Goal: Transaction & Acquisition: Purchase product/service

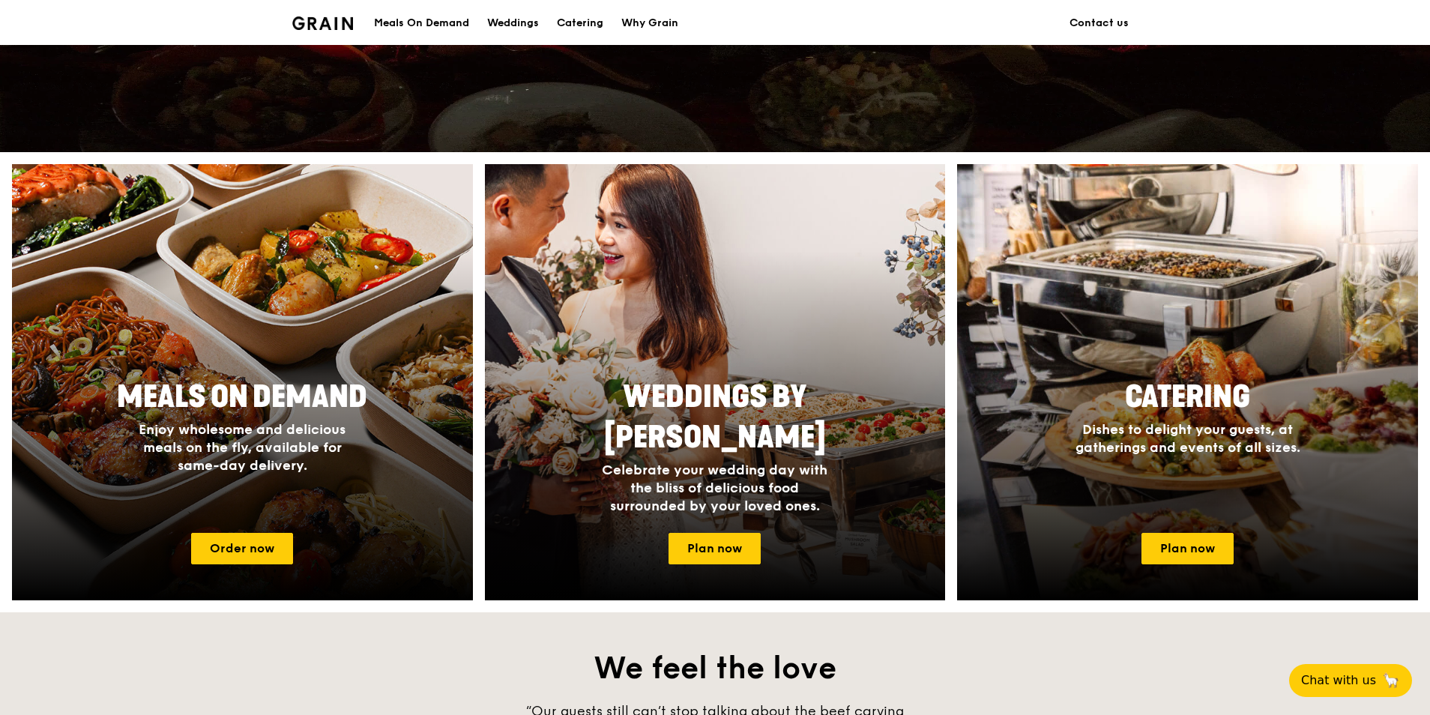
scroll to position [599, 0]
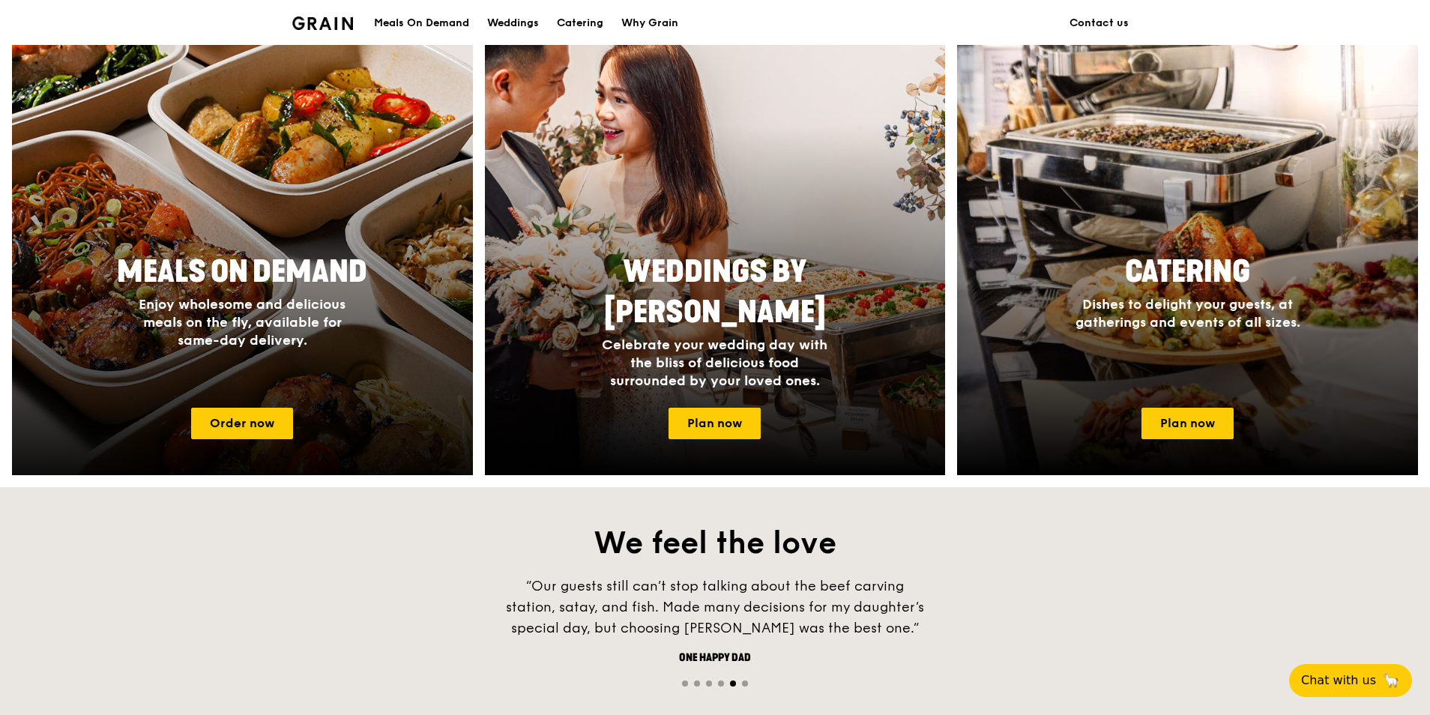
click at [256, 255] on span "Meals On Demand" at bounding box center [242, 272] width 250 height 36
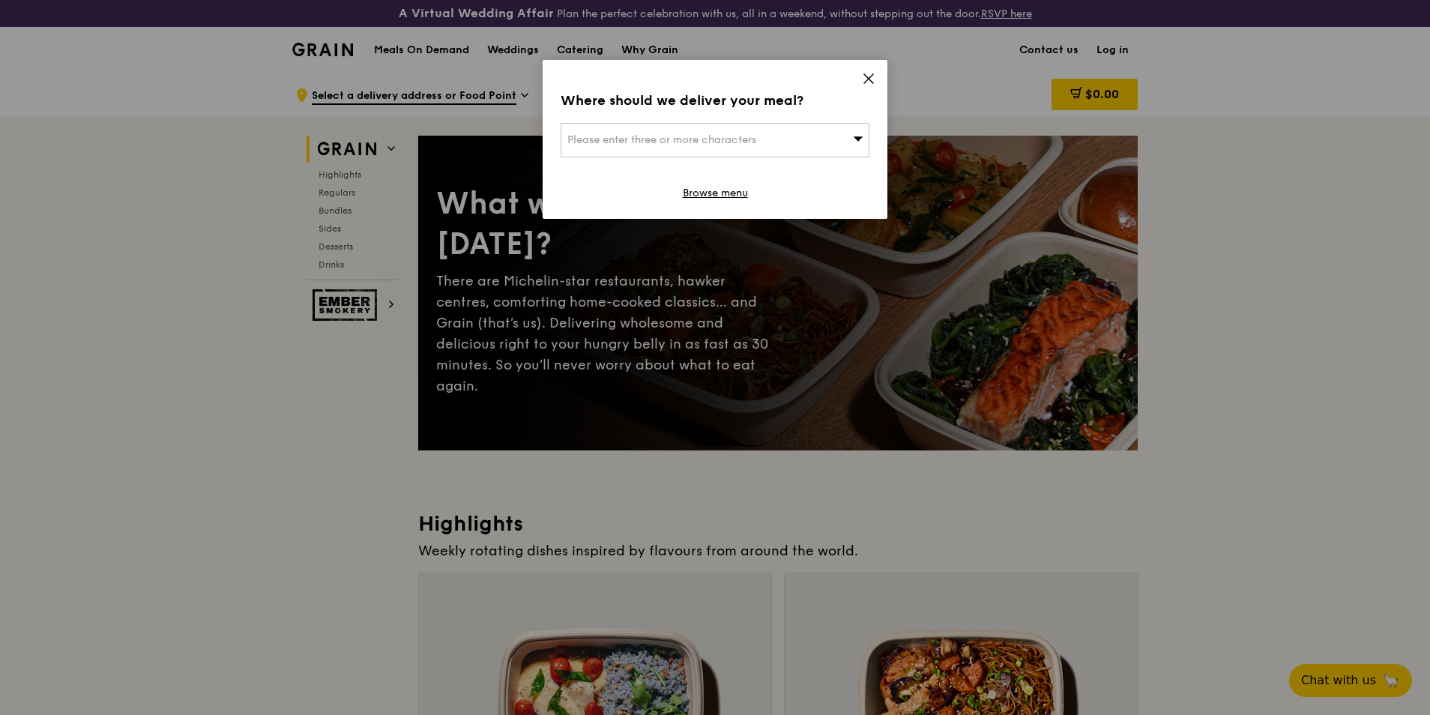
click at [869, 77] on icon at bounding box center [868, 78] width 9 height 9
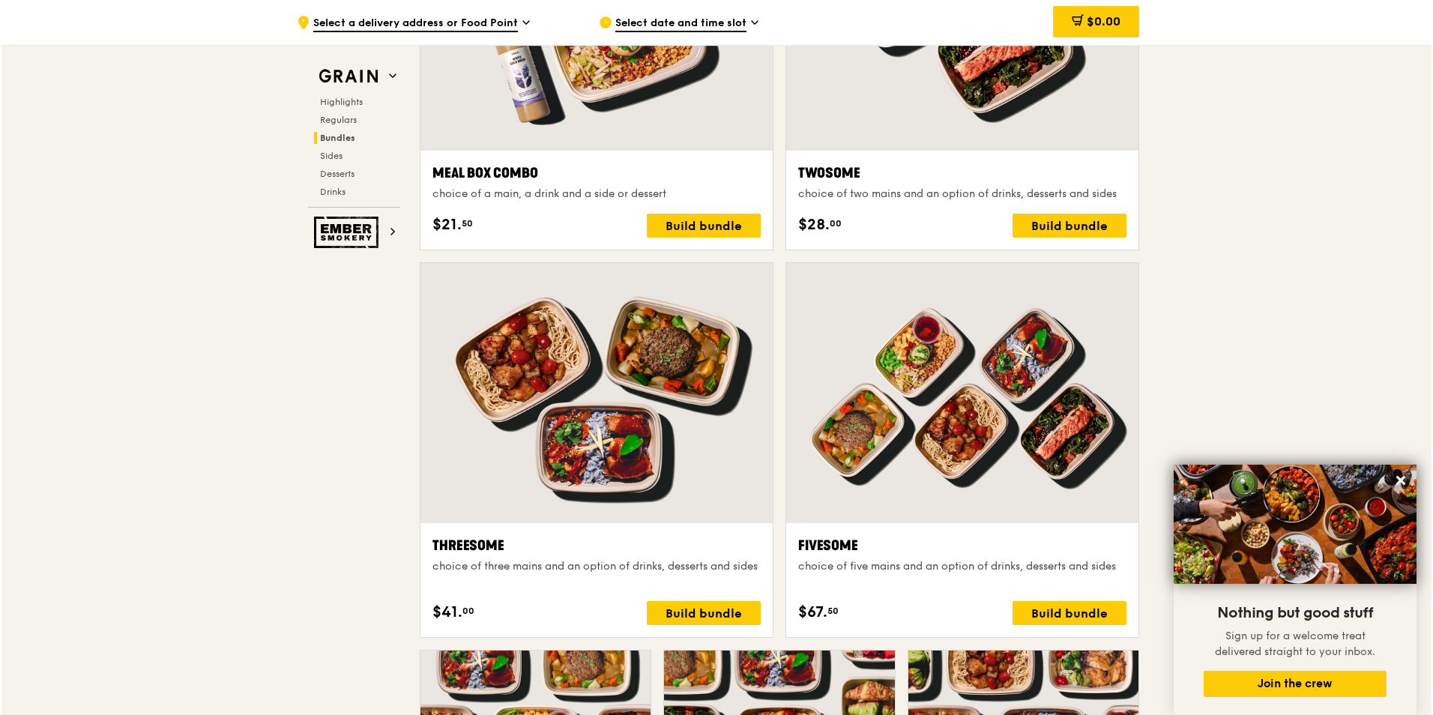
scroll to position [2248, 0]
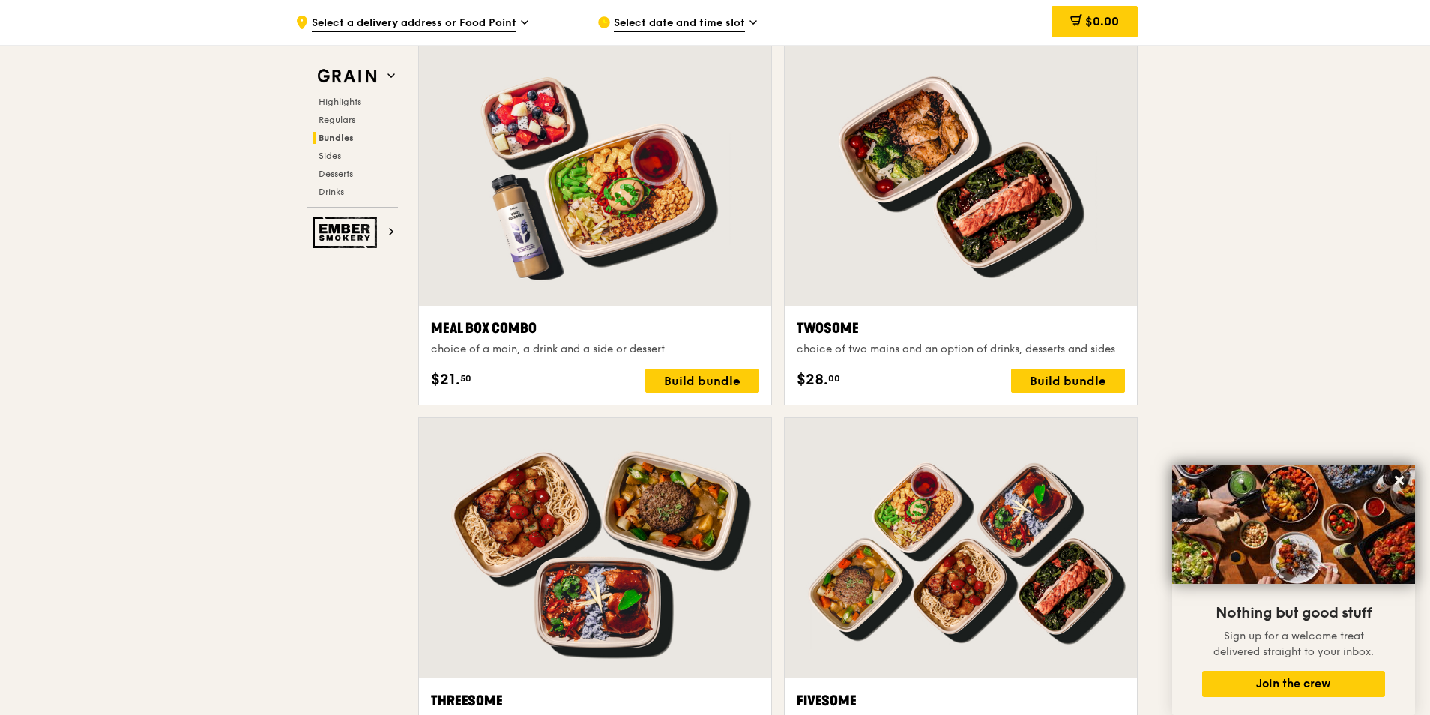
click at [634, 199] on div at bounding box center [595, 176] width 352 height 260
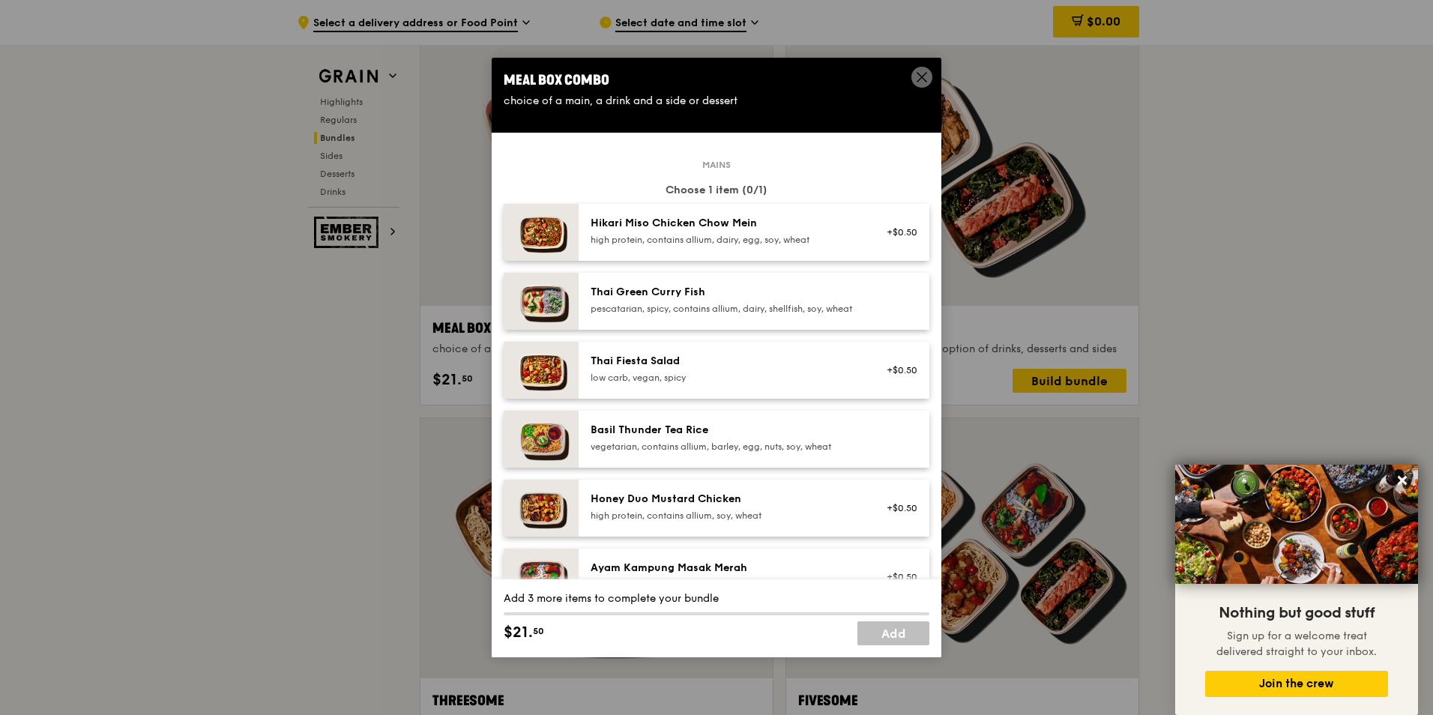
click at [911, 77] on span at bounding box center [921, 77] width 21 height 21
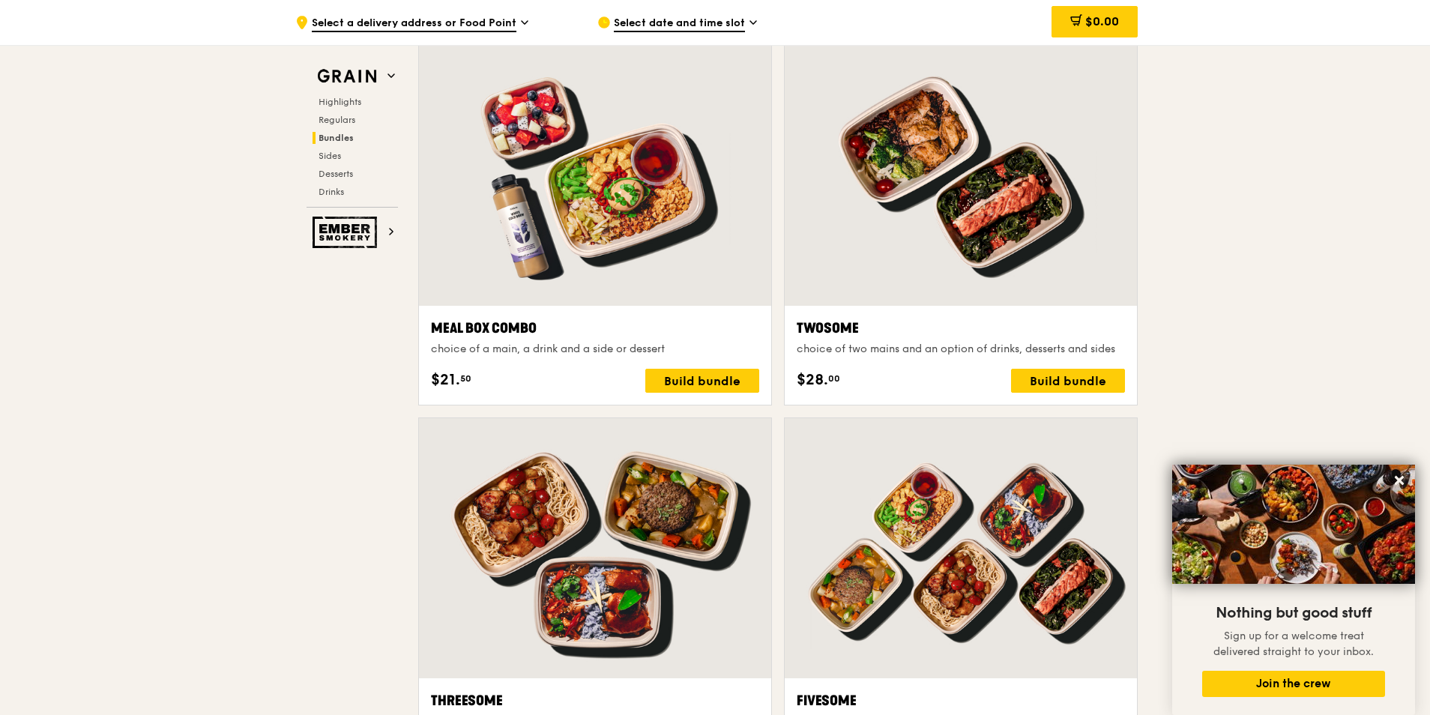
click at [1025, 217] on div at bounding box center [961, 176] width 352 height 260
click at [976, 208] on div at bounding box center [961, 176] width 352 height 260
click at [1044, 384] on div "Build bundle" at bounding box center [1068, 381] width 114 height 24
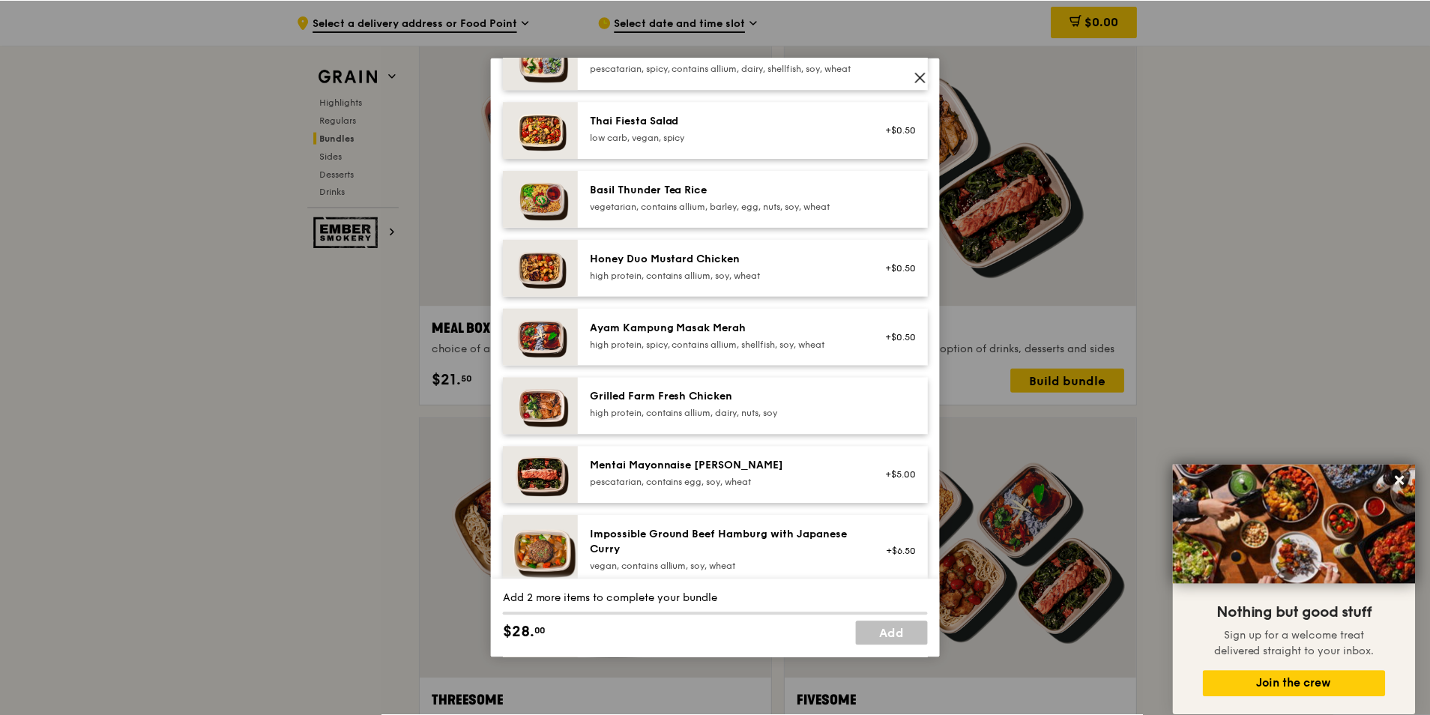
scroll to position [0, 0]
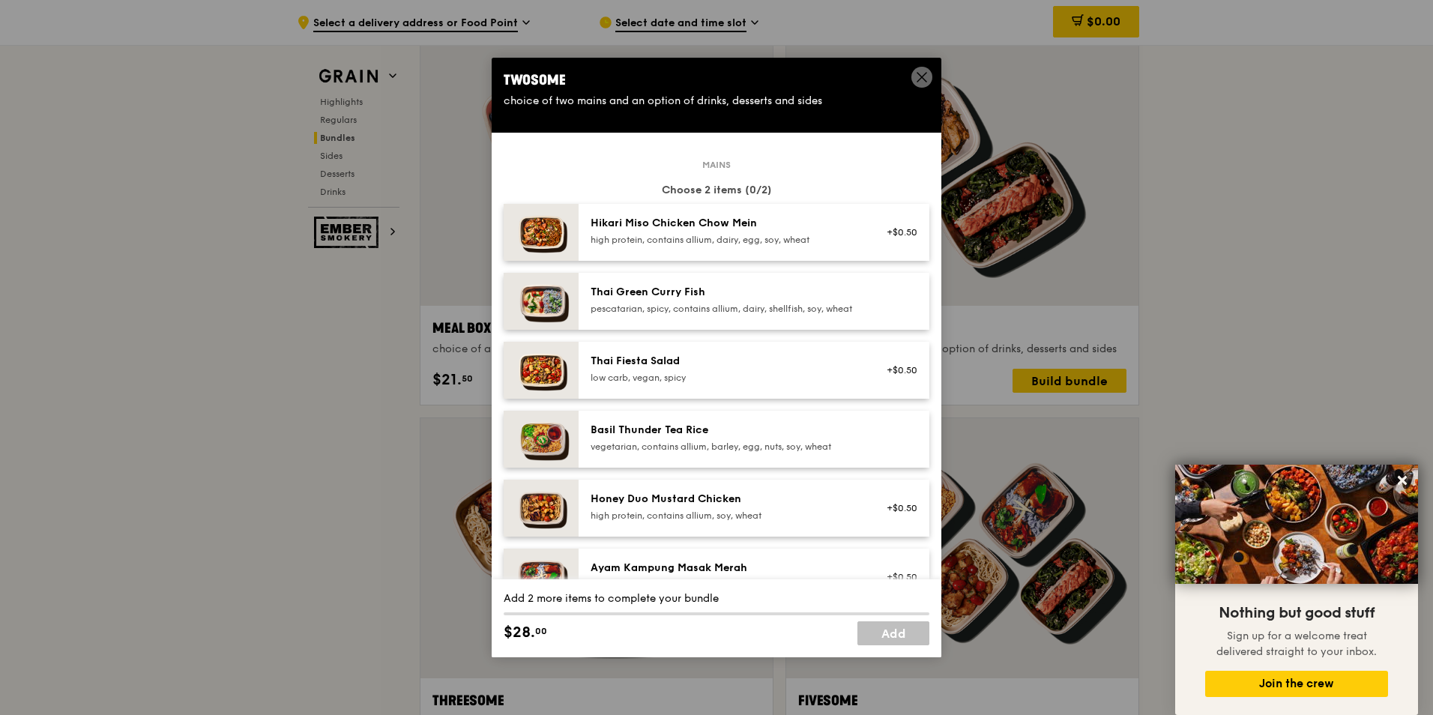
click at [917, 73] on icon at bounding box center [921, 76] width 13 height 13
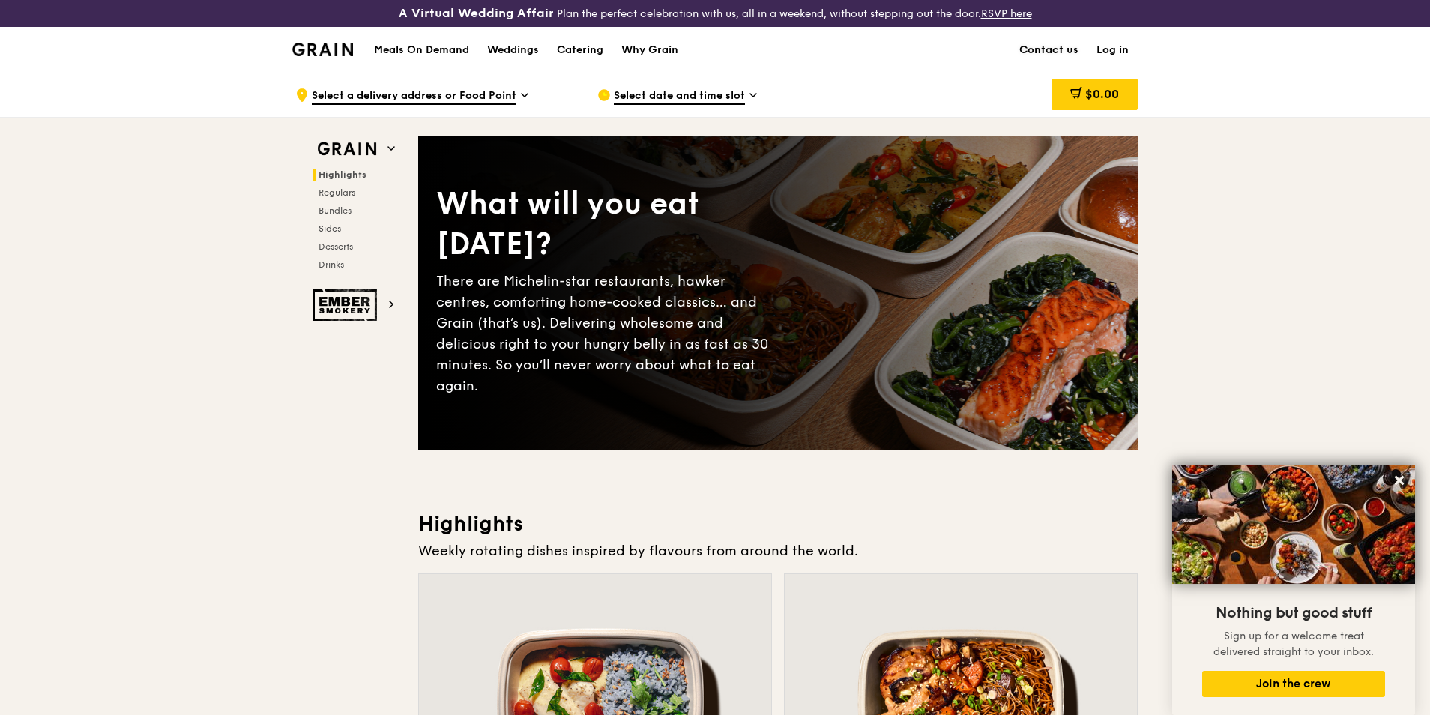
click at [1038, 46] on link "Contact us" at bounding box center [1048, 50] width 77 height 45
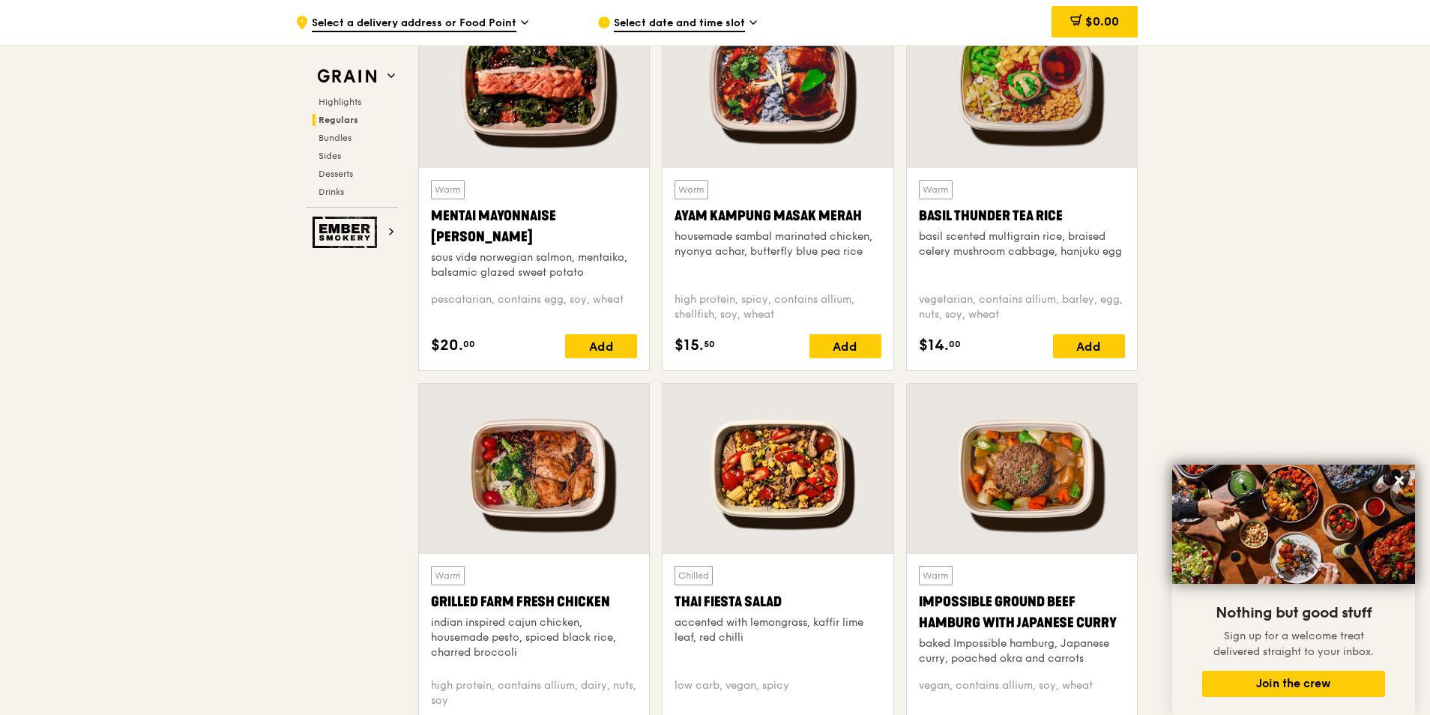
scroll to position [1274, 0]
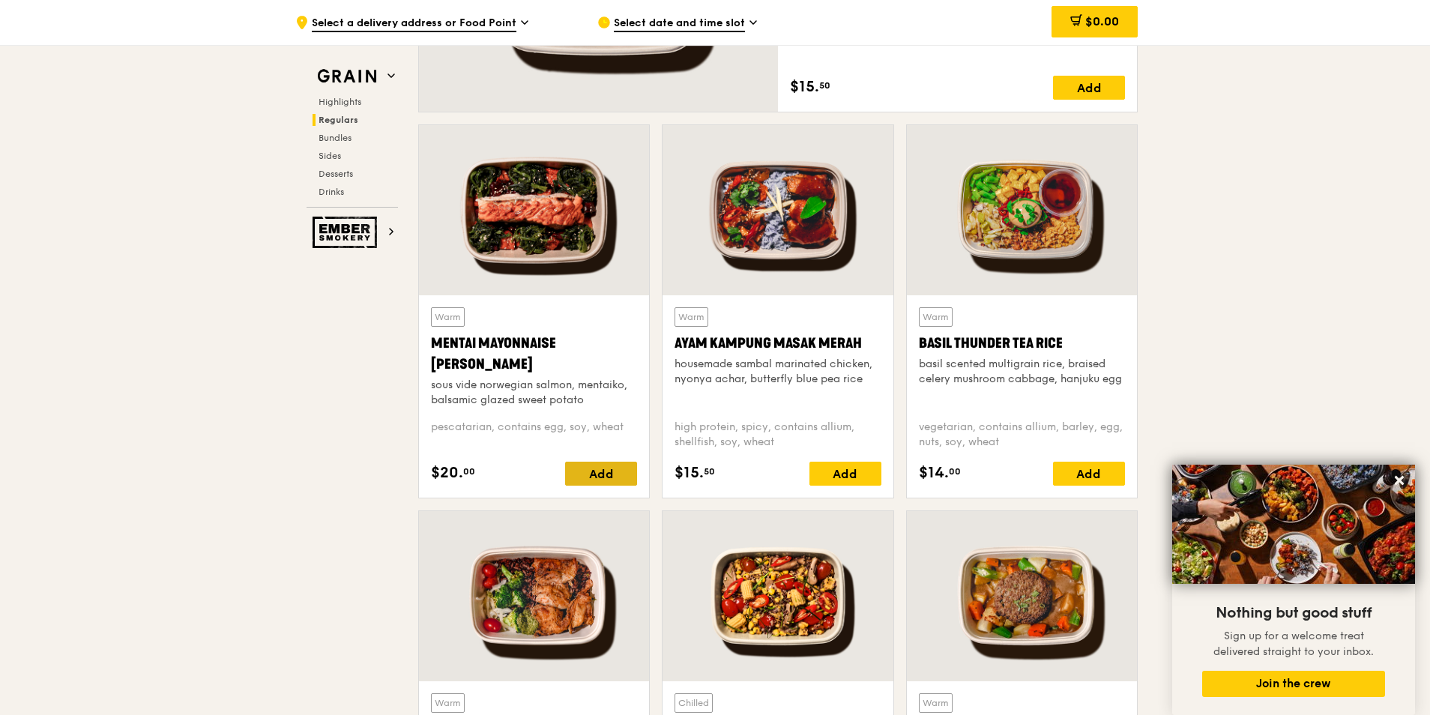
click at [593, 484] on div "Add" at bounding box center [601, 474] width 72 height 24
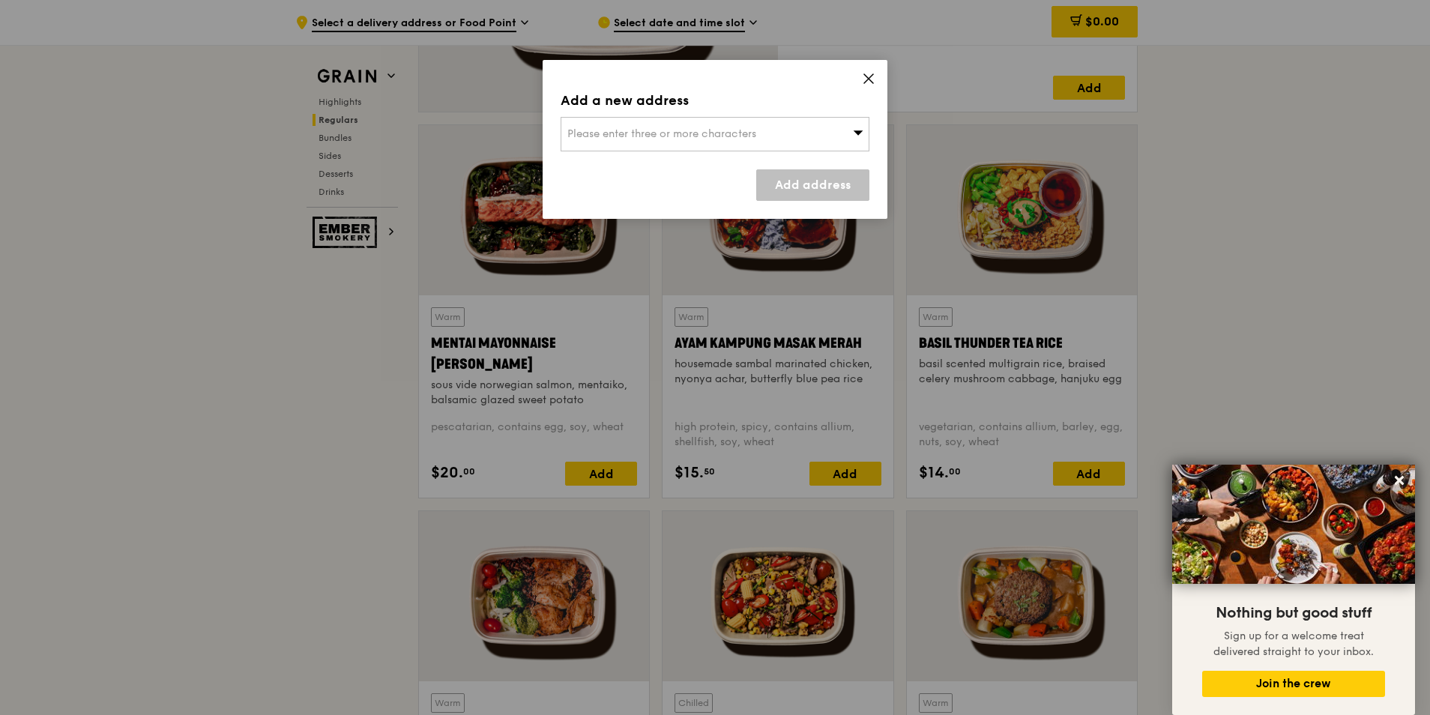
click at [869, 76] on icon at bounding box center [868, 78] width 13 height 13
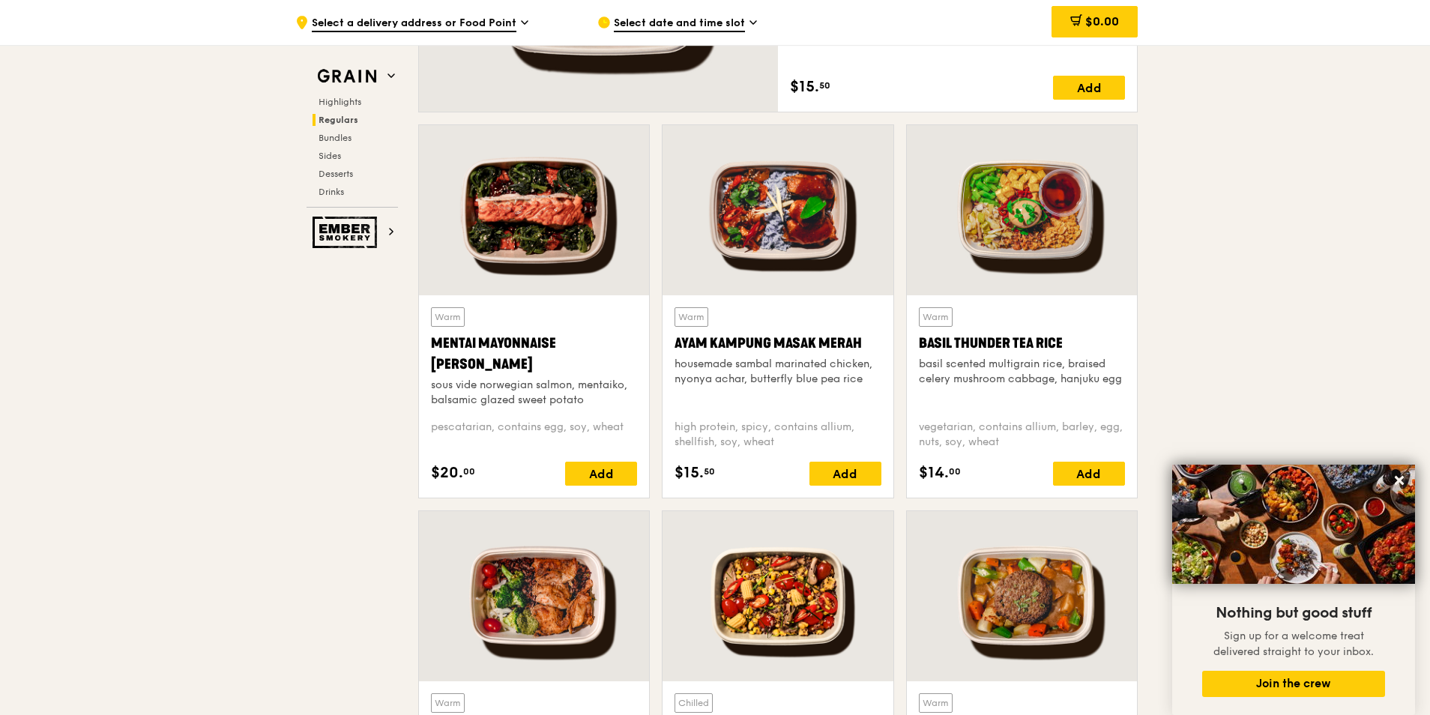
click at [558, 391] on div "sous vide norwegian salmon, mentaiko, balsamic glazed sweet potato" at bounding box center [534, 393] width 206 height 30
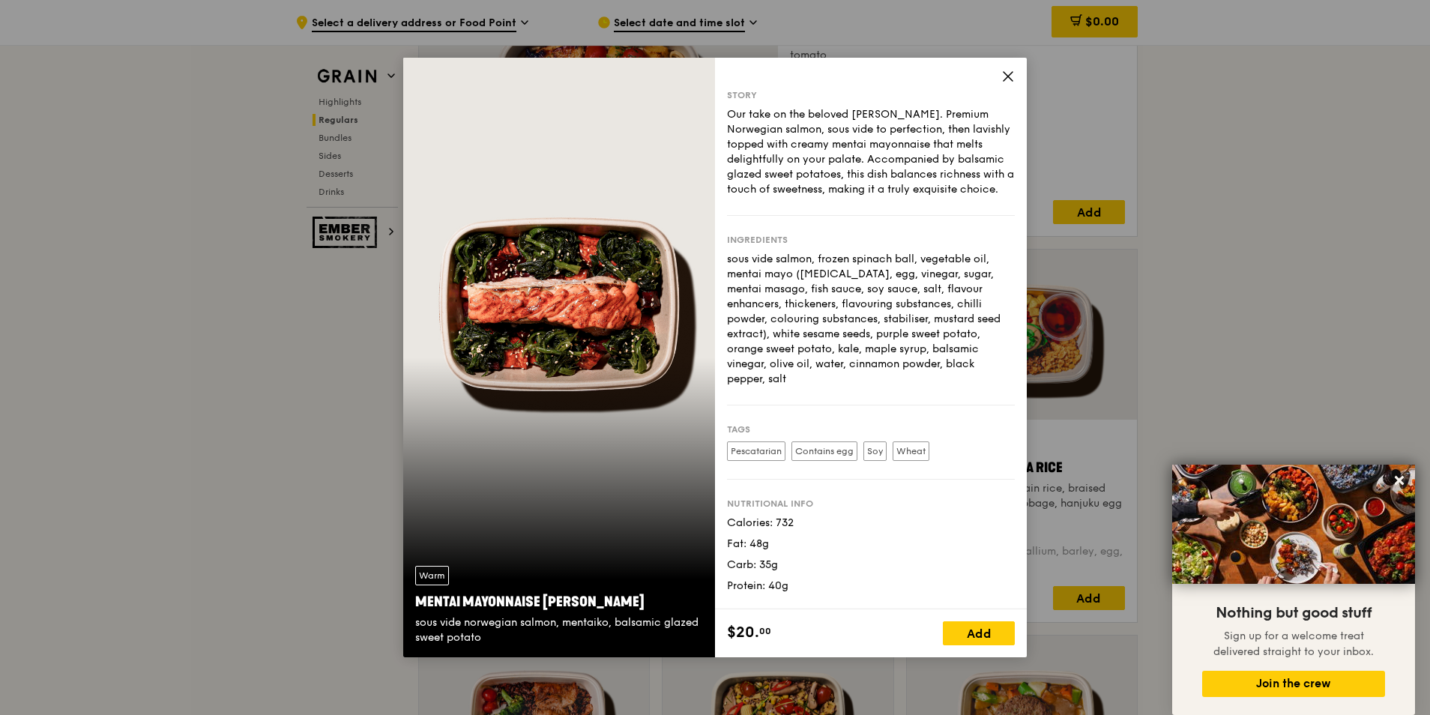
scroll to position [1049, 0]
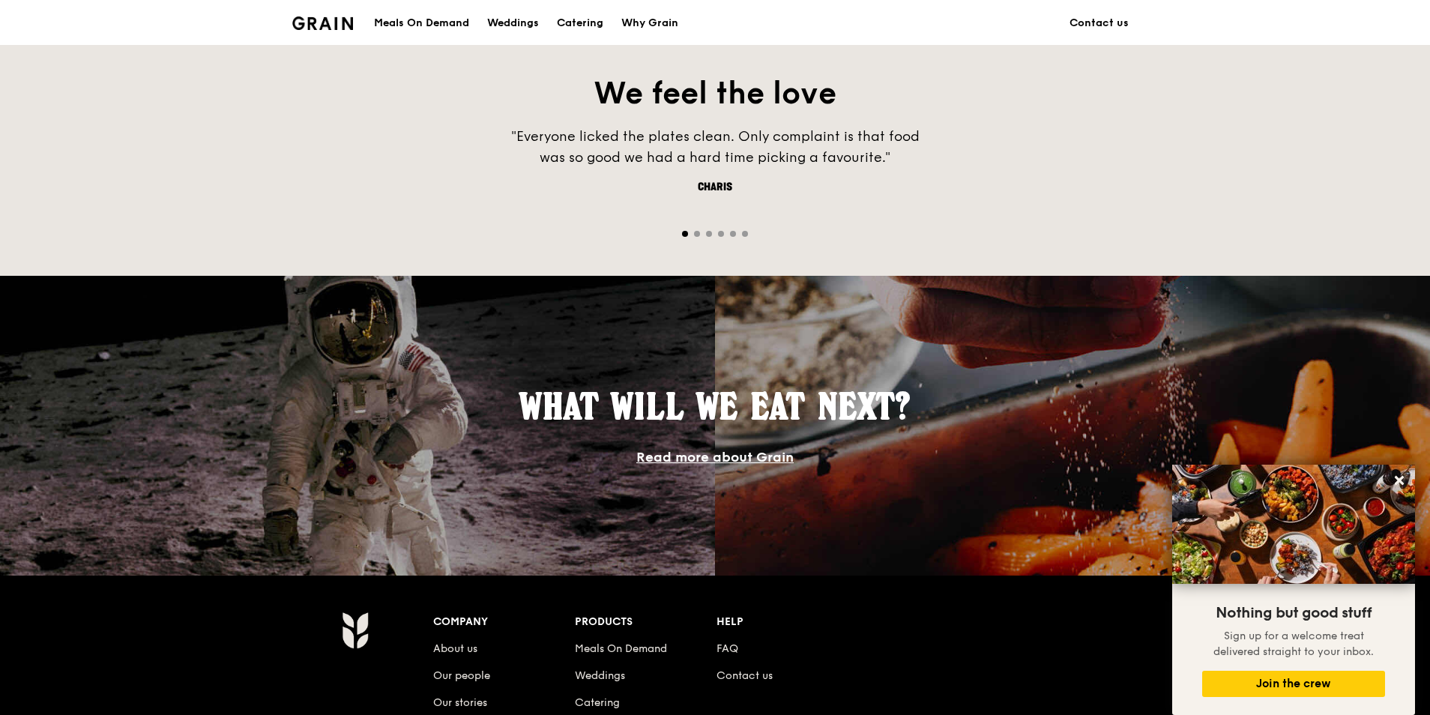
scroll to position [599, 0]
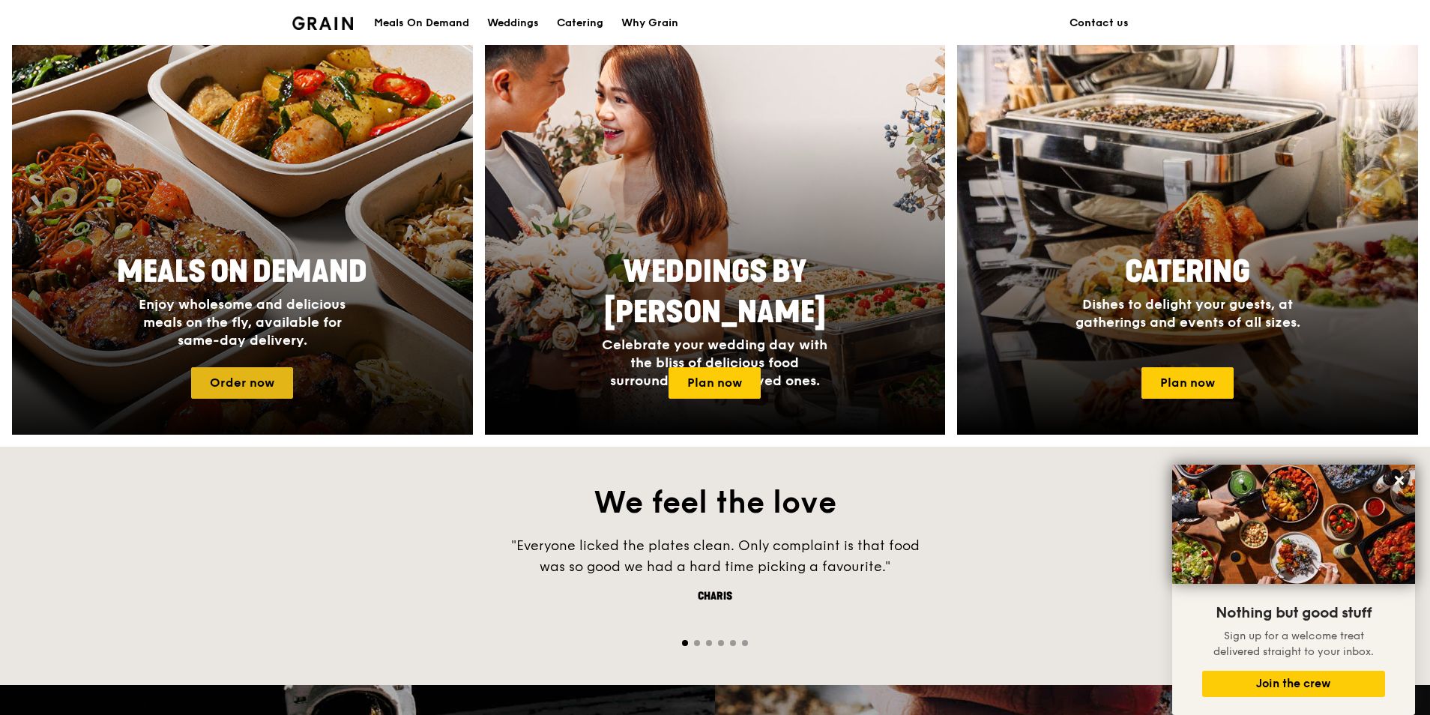
click at [237, 378] on link "Order now" at bounding box center [242, 382] width 102 height 31
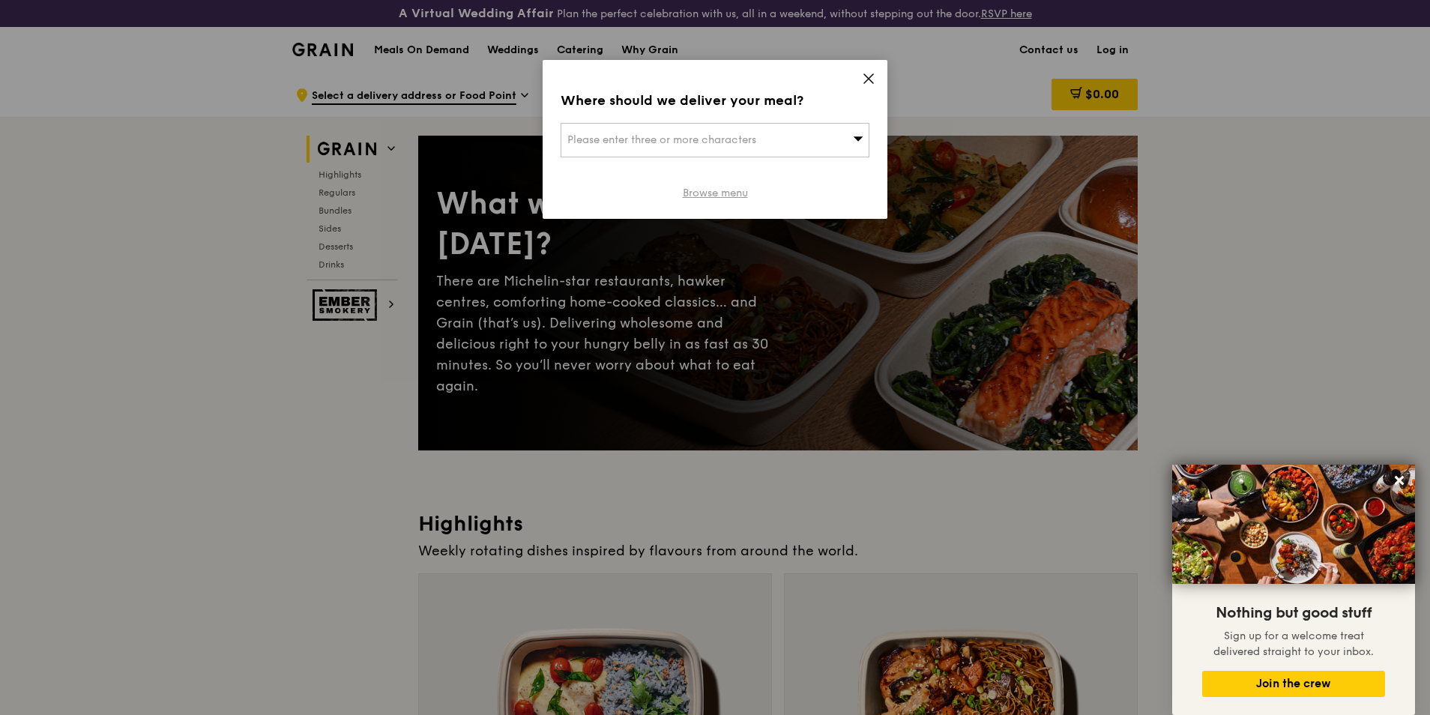
click at [721, 196] on link "Browse menu" at bounding box center [715, 193] width 65 height 15
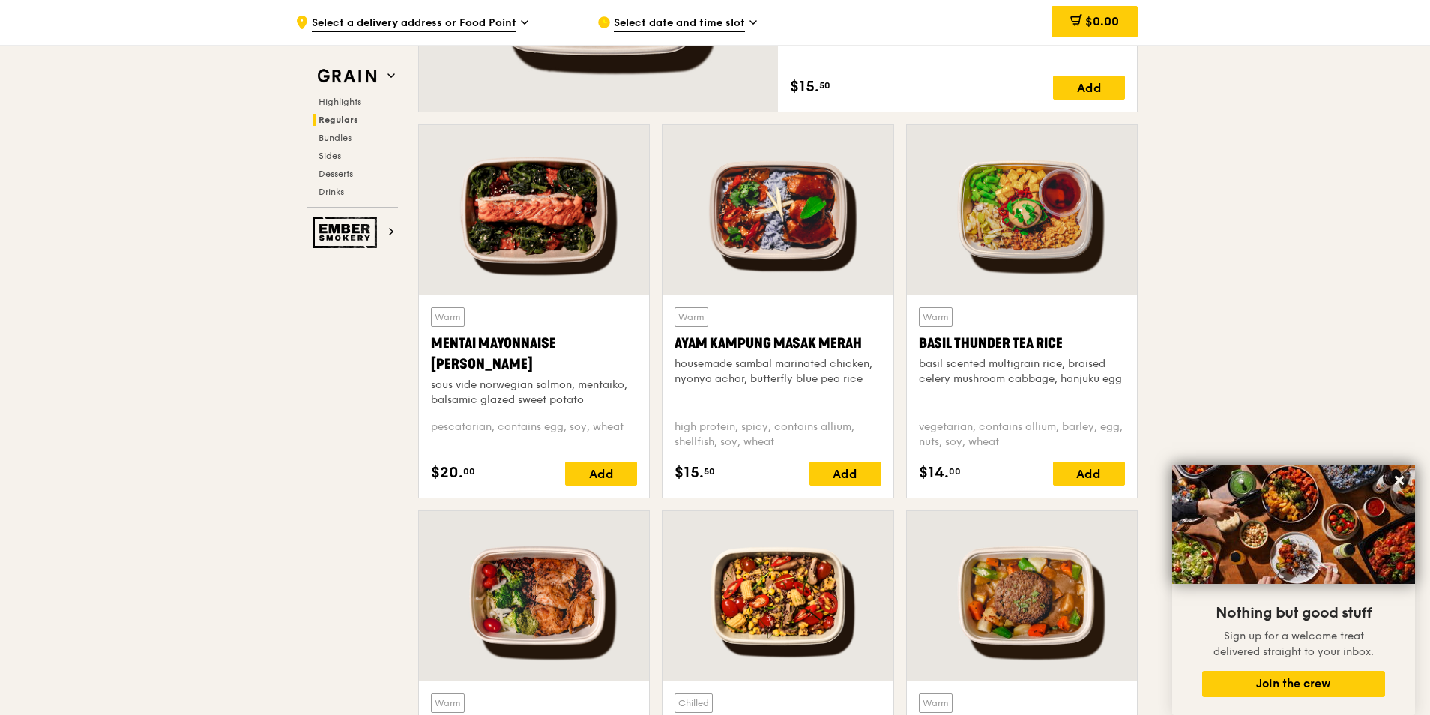
scroll to position [1574, 0]
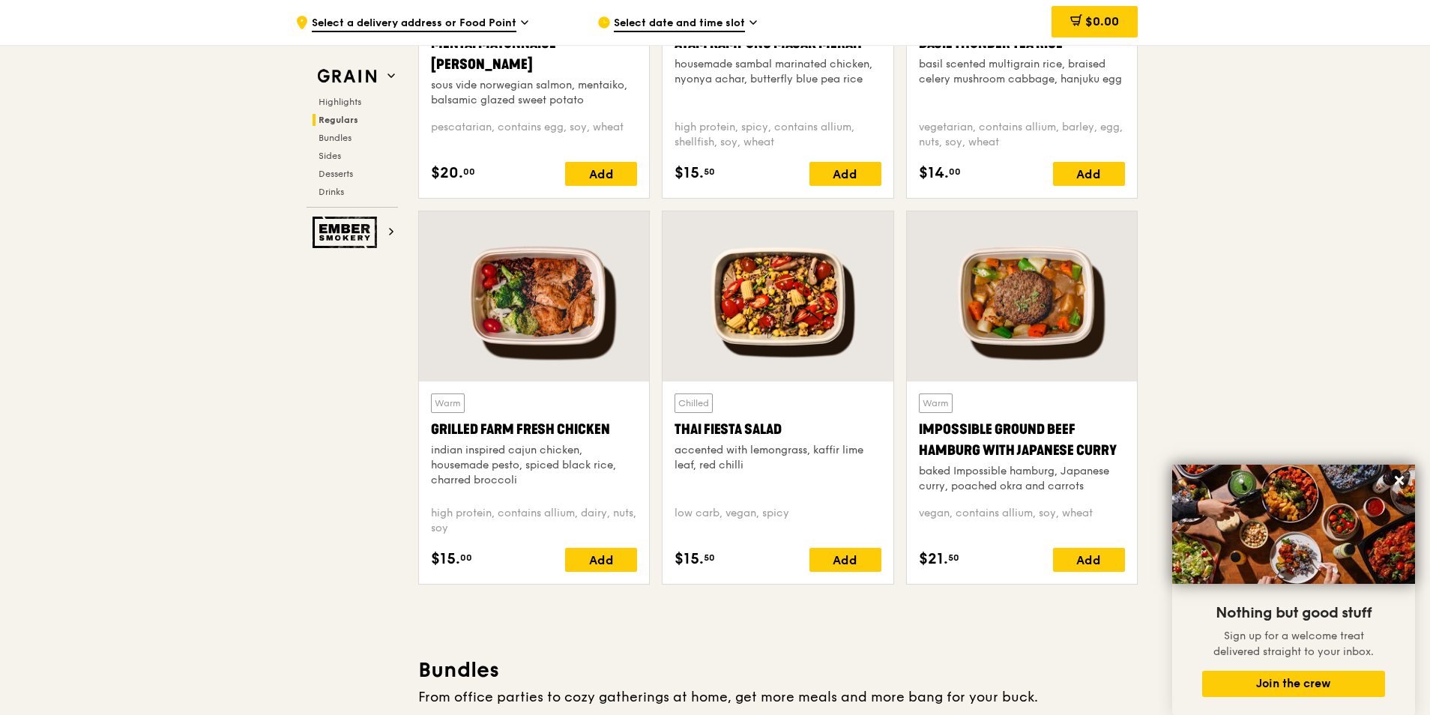
click at [552, 303] on div at bounding box center [534, 296] width 230 height 170
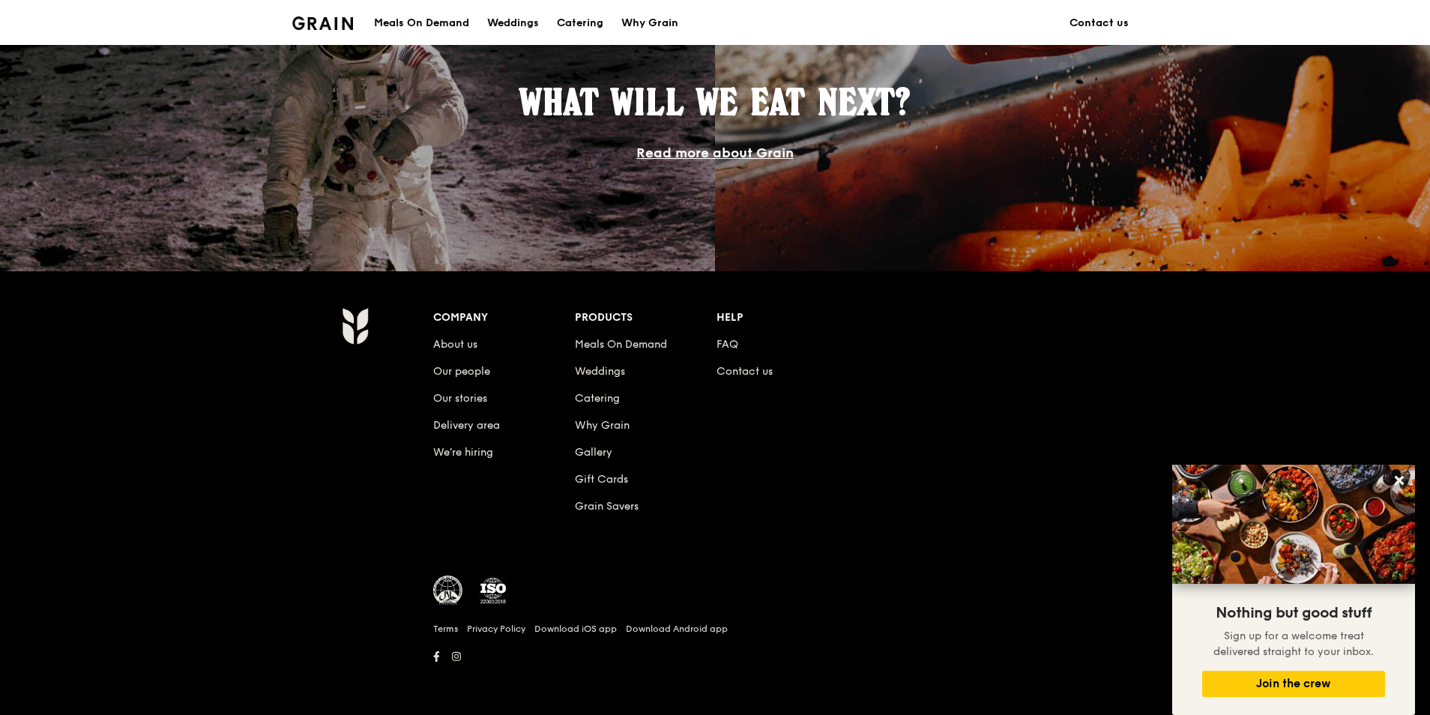
scroll to position [599, 0]
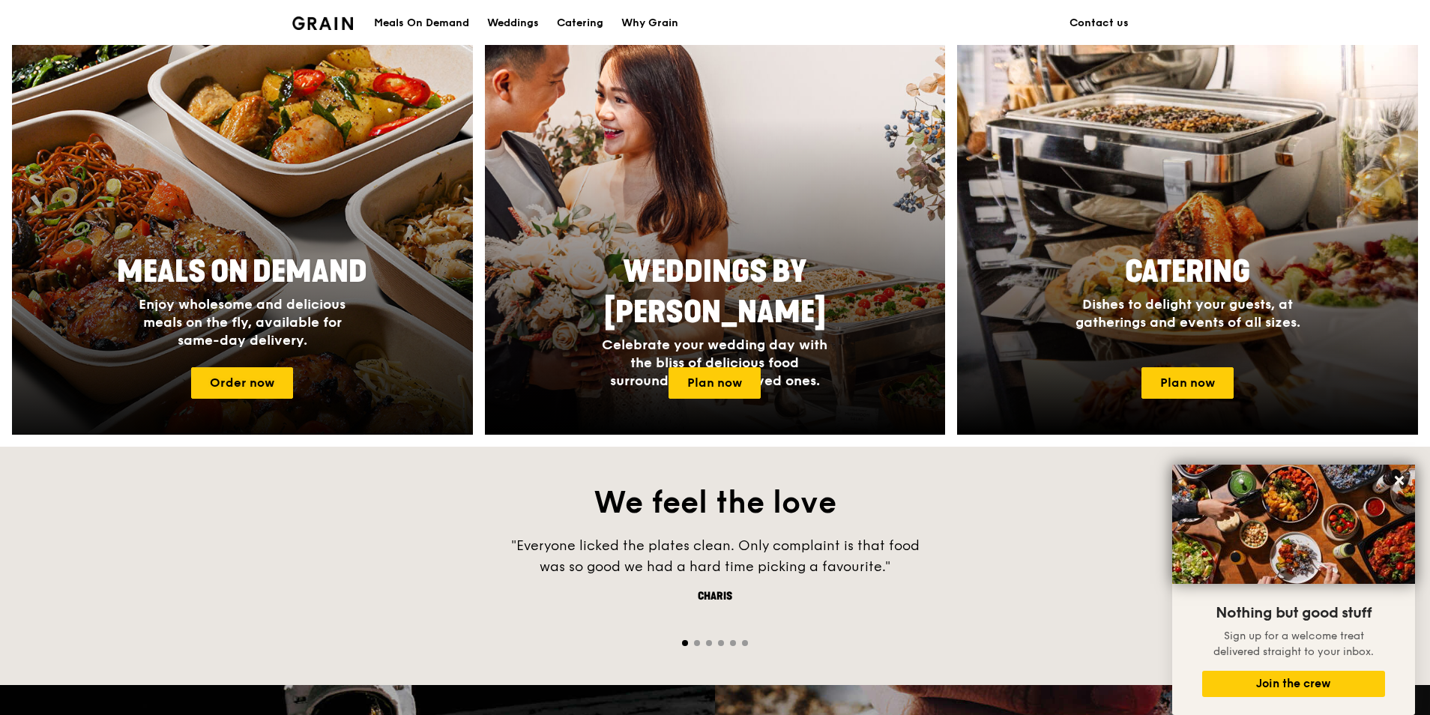
click at [250, 297] on span "Enjoy wholesome and delicious meals on the fly, available for same-day delivery." at bounding box center [242, 322] width 207 height 52
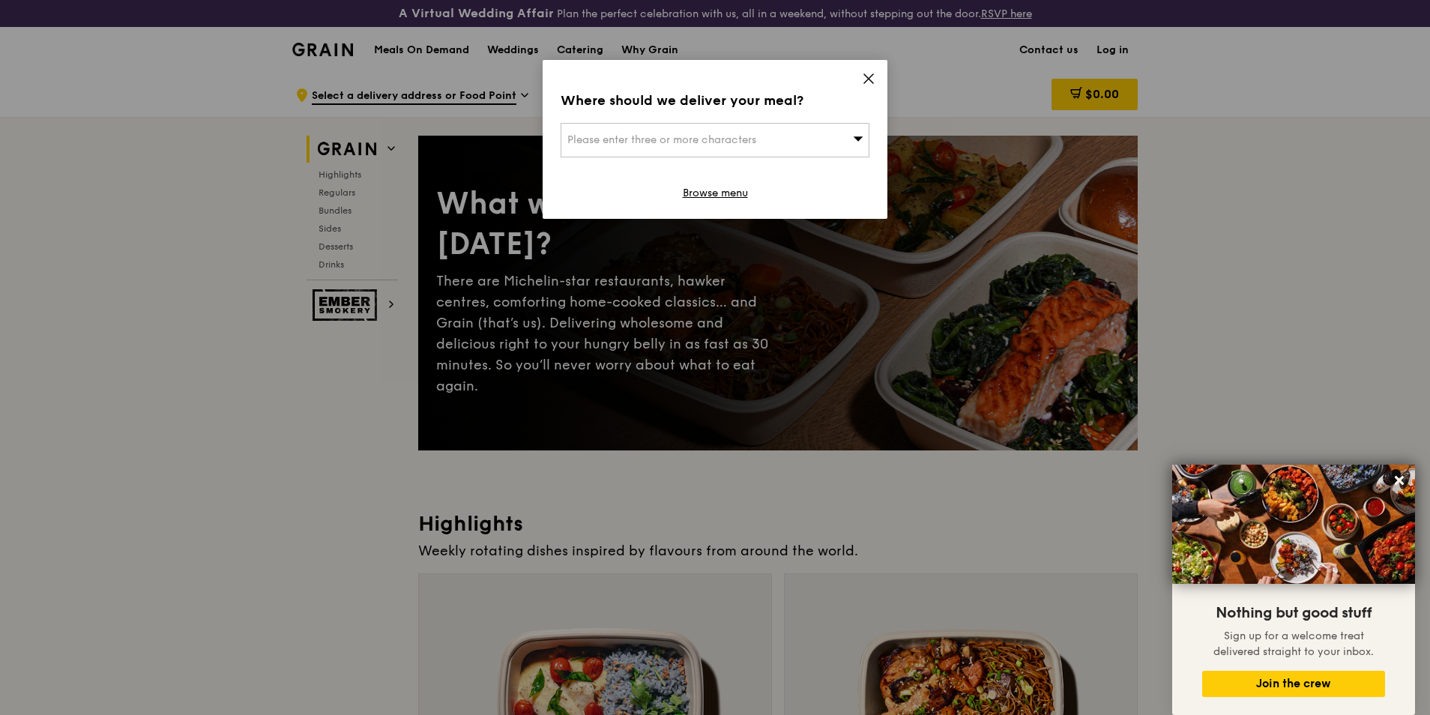
click at [872, 76] on icon at bounding box center [868, 78] width 9 height 9
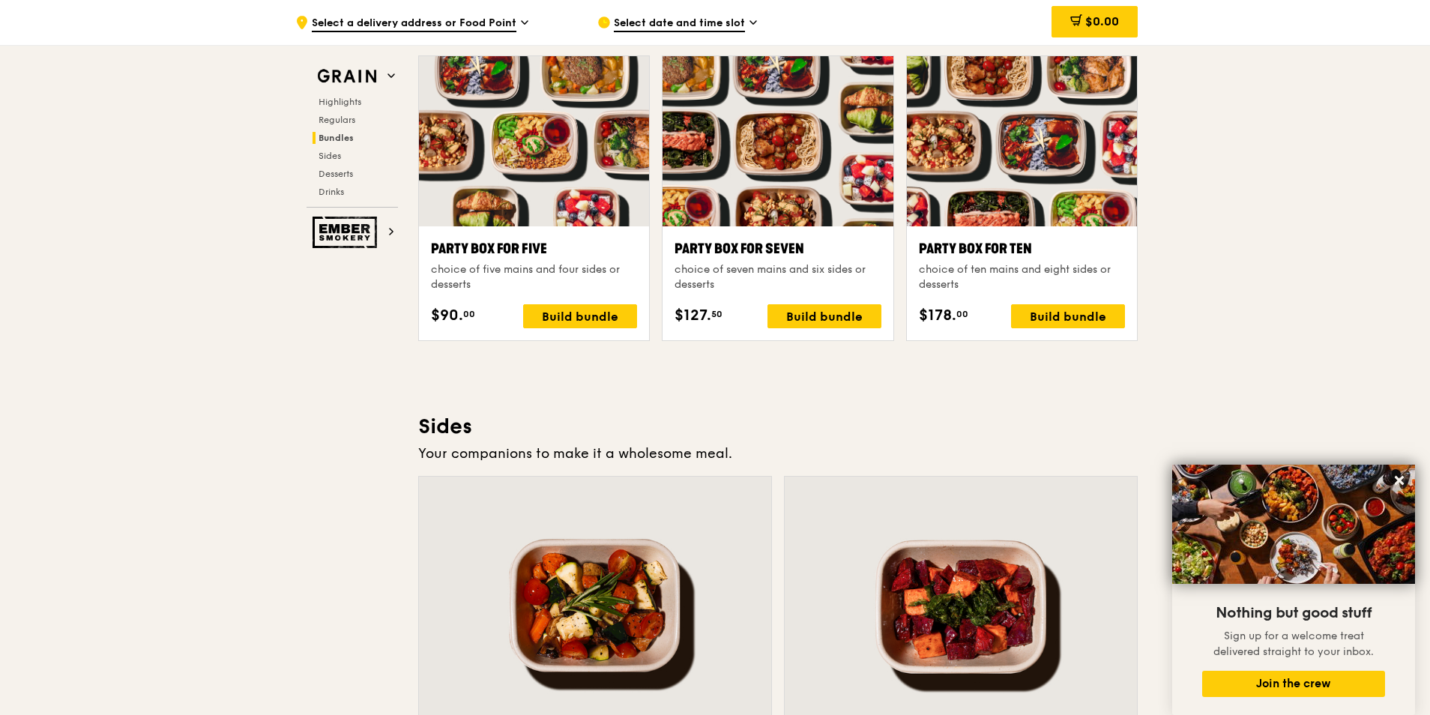
scroll to position [3072, 0]
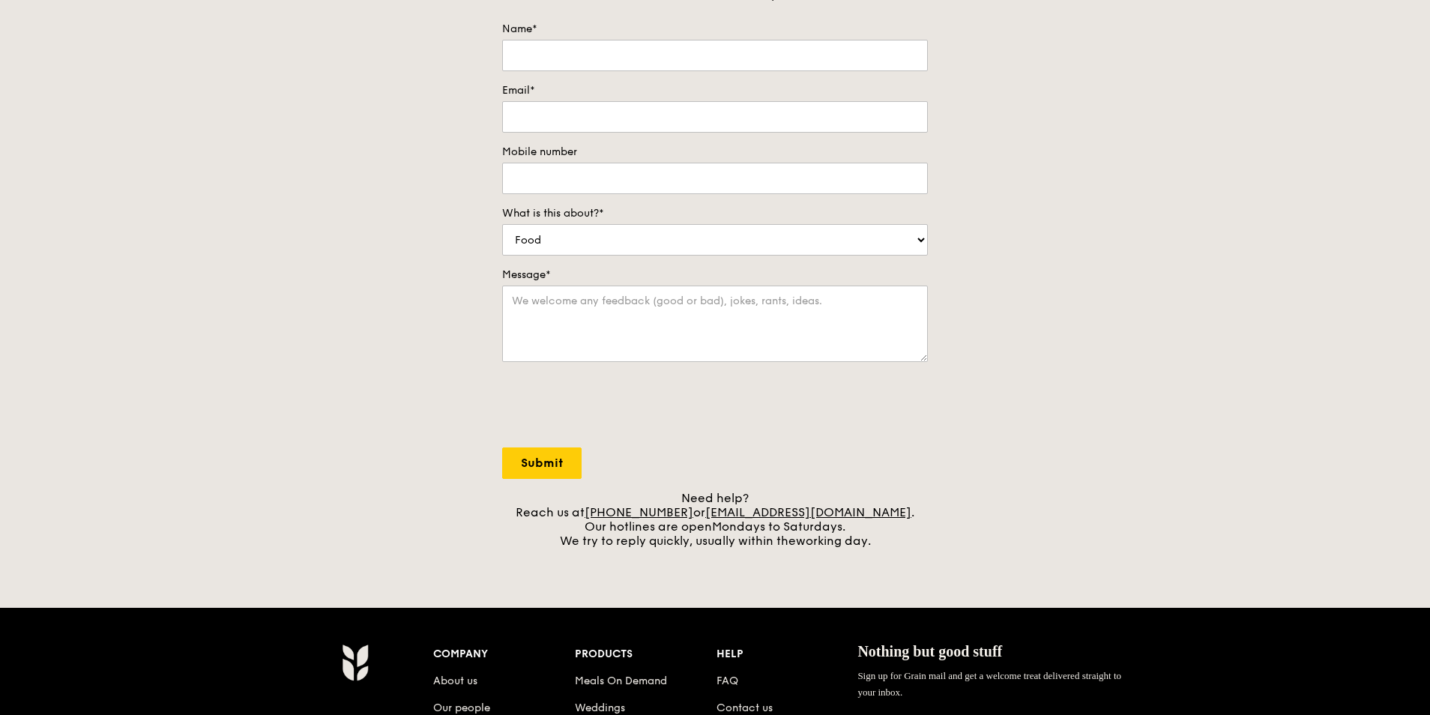
scroll to position [300, 0]
